Goal: Find specific page/section: Find specific page/section

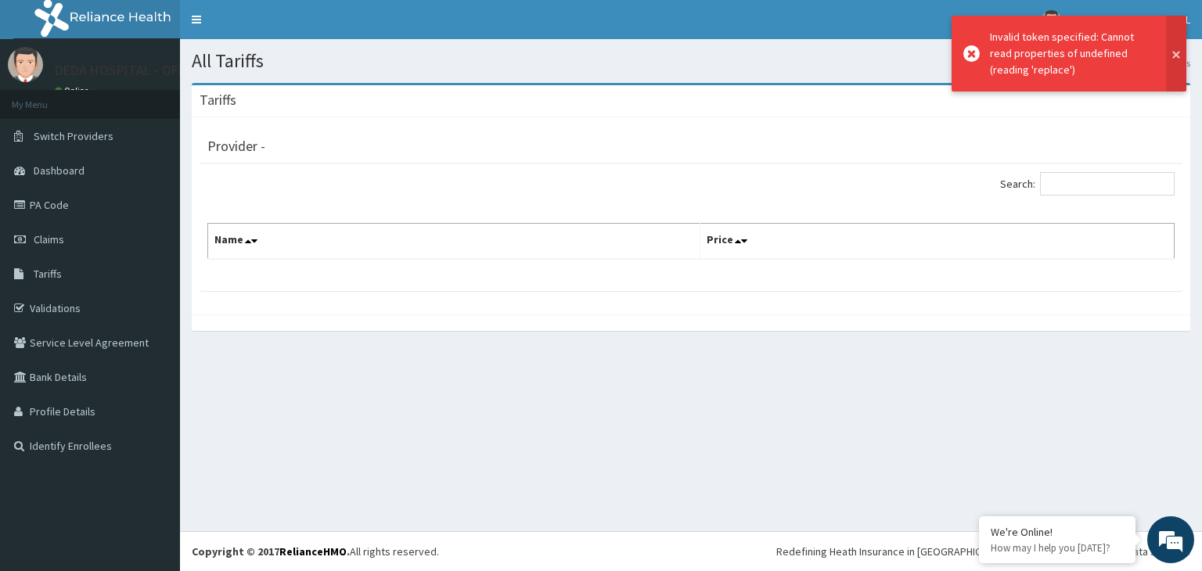
click at [1177, 49] on button at bounding box center [1176, 54] width 20 height 76
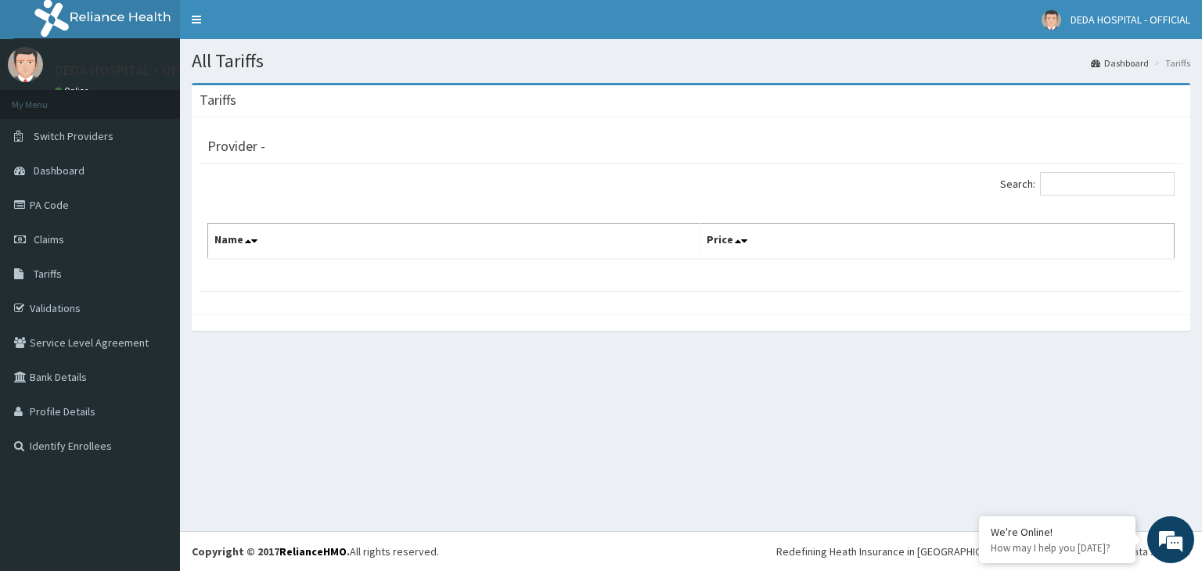
click at [222, 103] on h3 "Tariffs" at bounding box center [218, 100] width 37 height 14
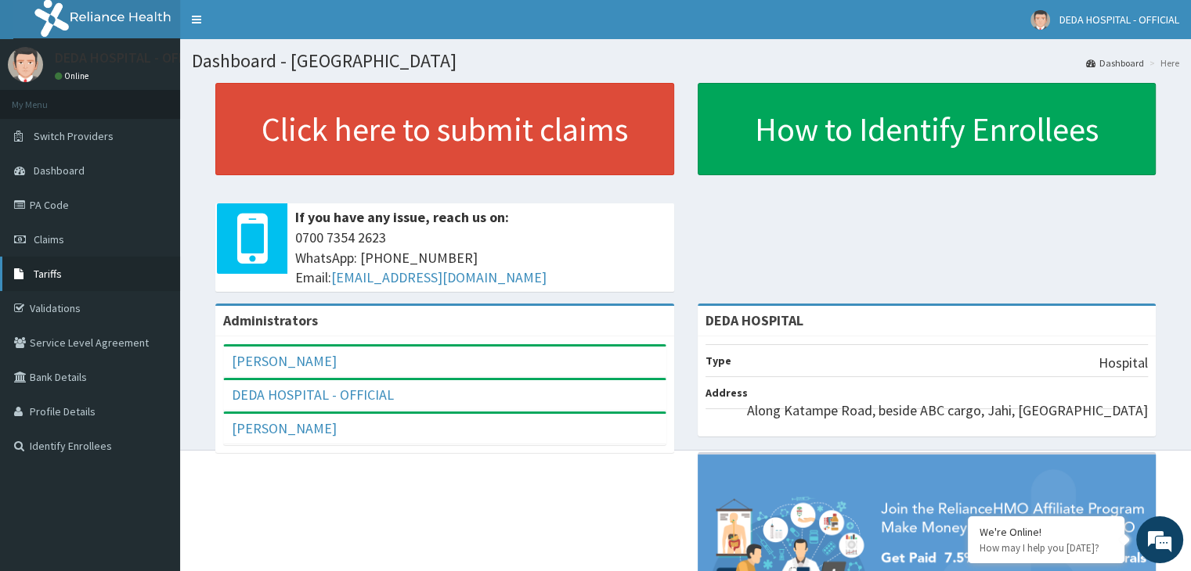
click at [55, 276] on span "Tariffs" at bounding box center [48, 274] width 28 height 14
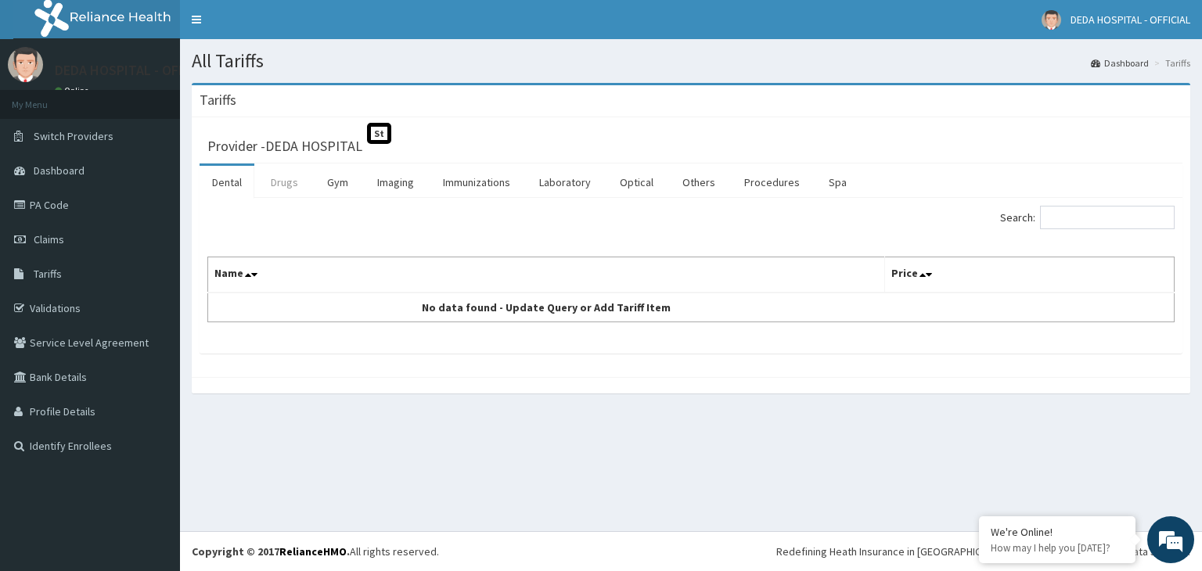
click at [283, 184] on link "Drugs" at bounding box center [284, 182] width 52 height 33
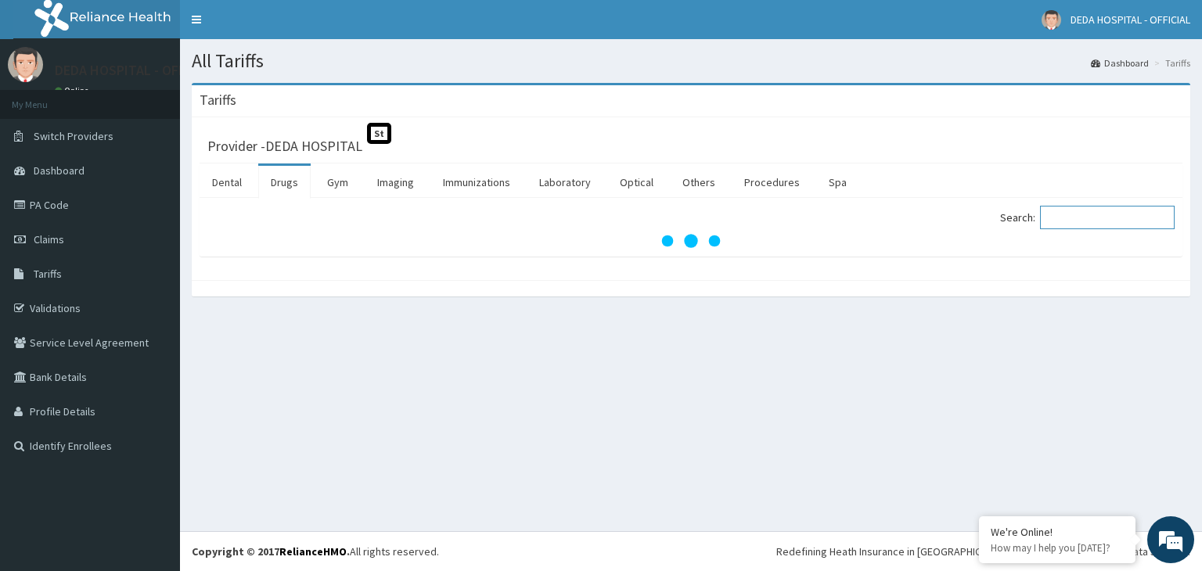
click at [1092, 217] on input "Search:" at bounding box center [1107, 217] width 135 height 23
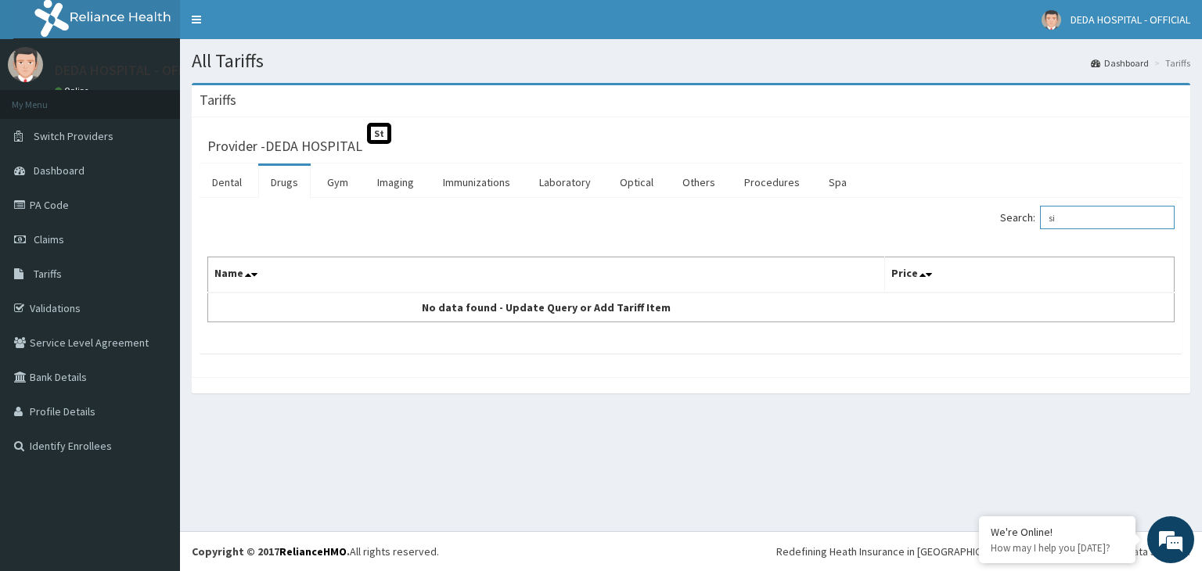
type input "s"
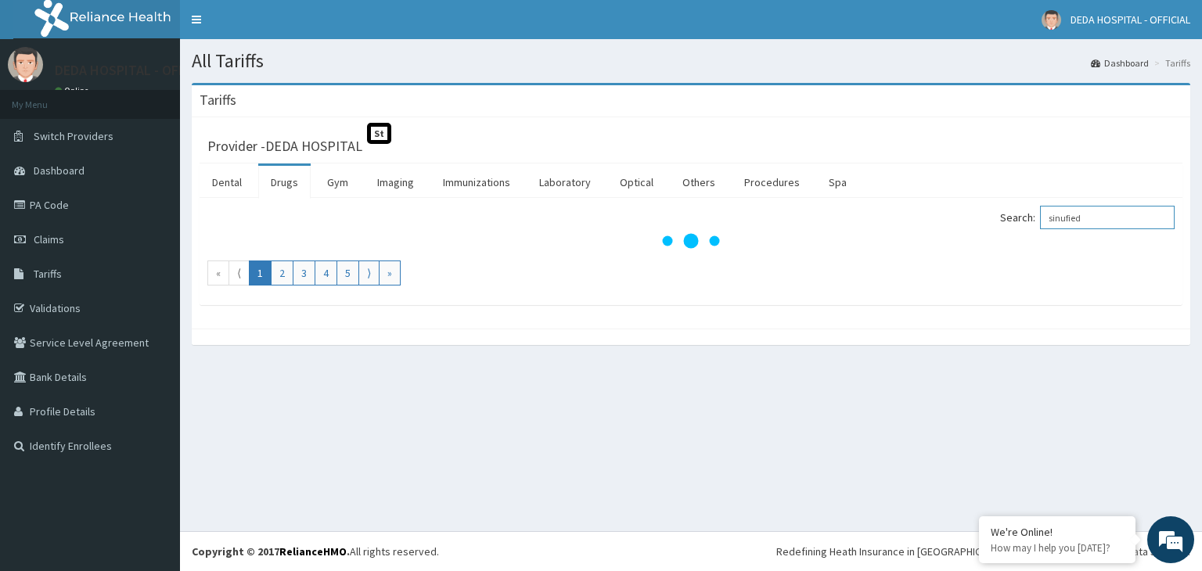
type input "sinufied"
click at [281, 184] on link "Drugs" at bounding box center [284, 182] width 52 height 33
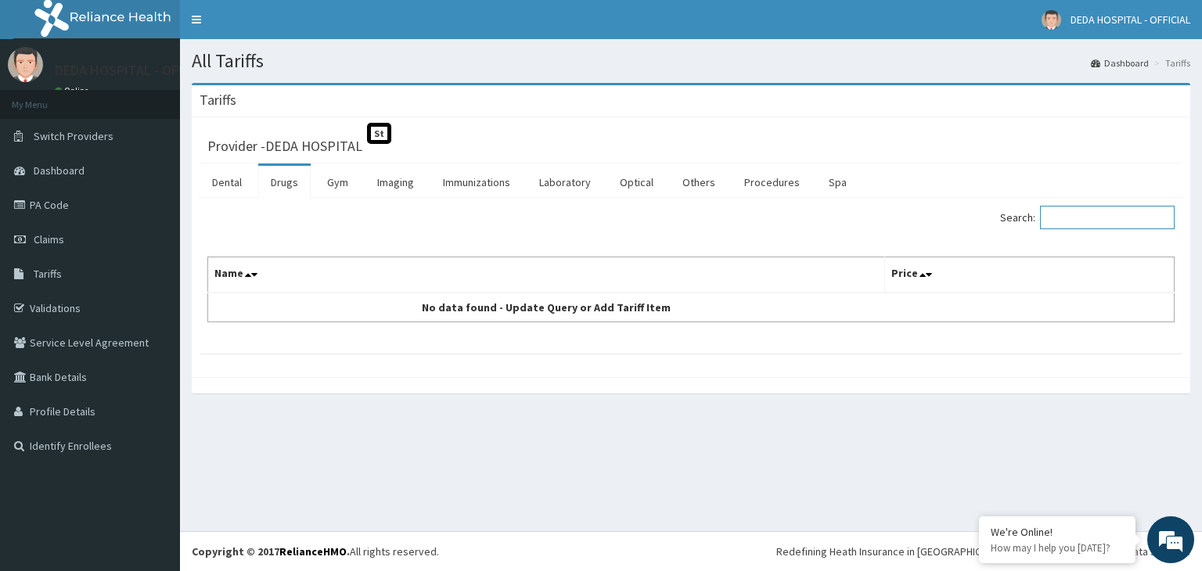
click at [1090, 217] on input "Search:" at bounding box center [1107, 217] width 135 height 23
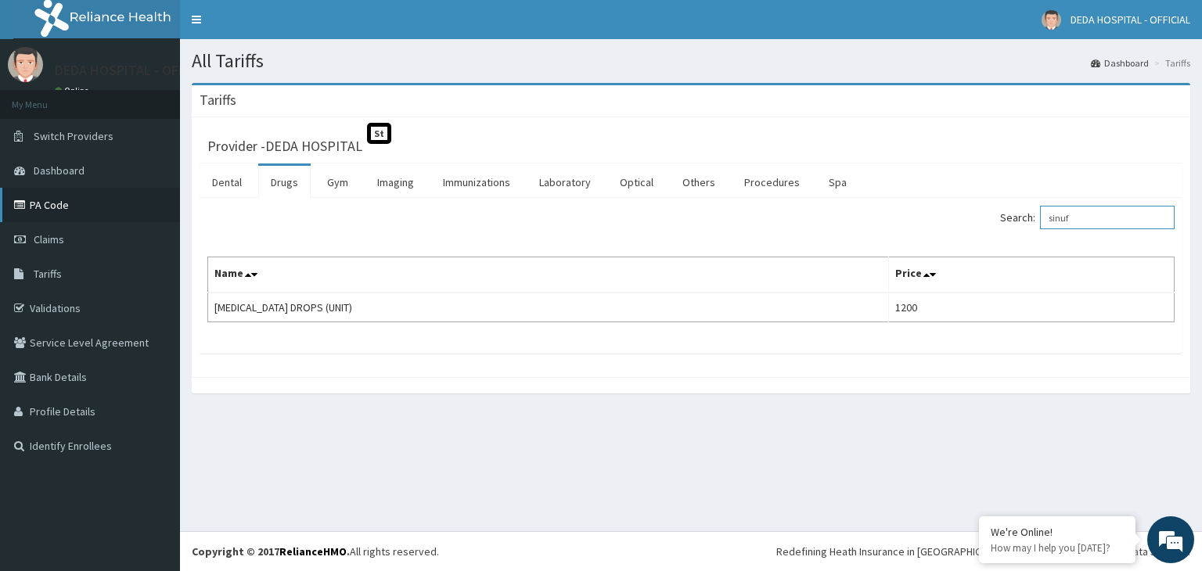
type input "sinuf"
click at [71, 208] on link "PA Code" at bounding box center [90, 205] width 180 height 34
